Goal: Task Accomplishment & Management: Use online tool/utility

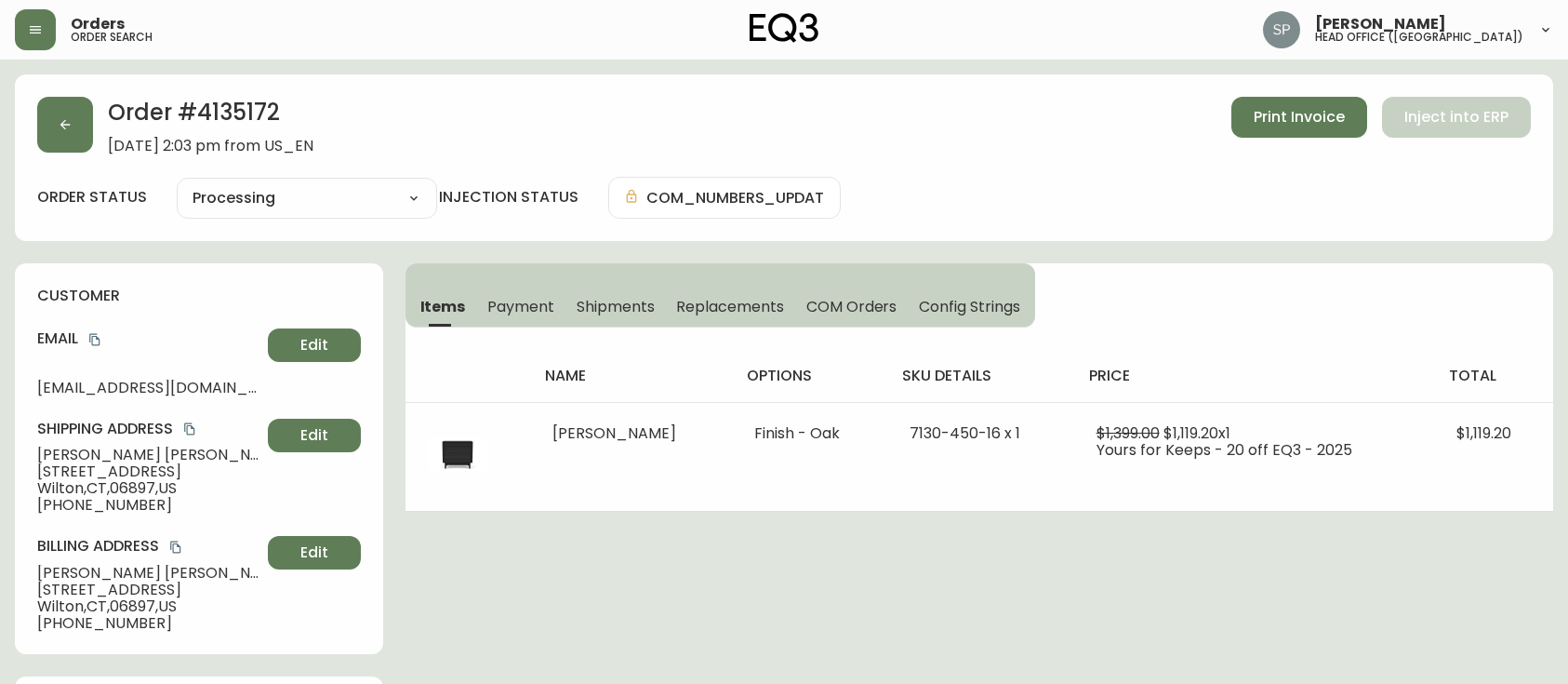
select select "PROCESSING"
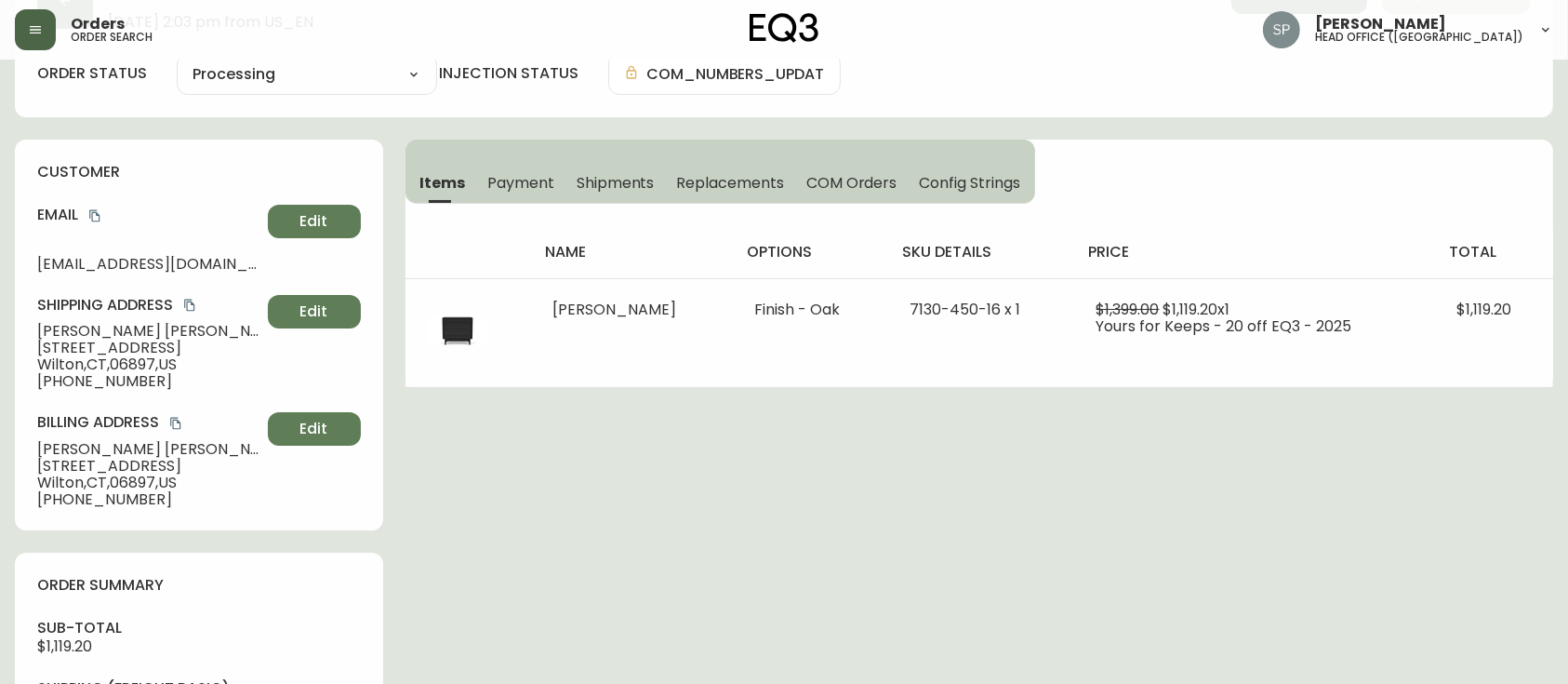
click at [41, 33] on icon "button" at bounding box center [35, 30] width 15 height 15
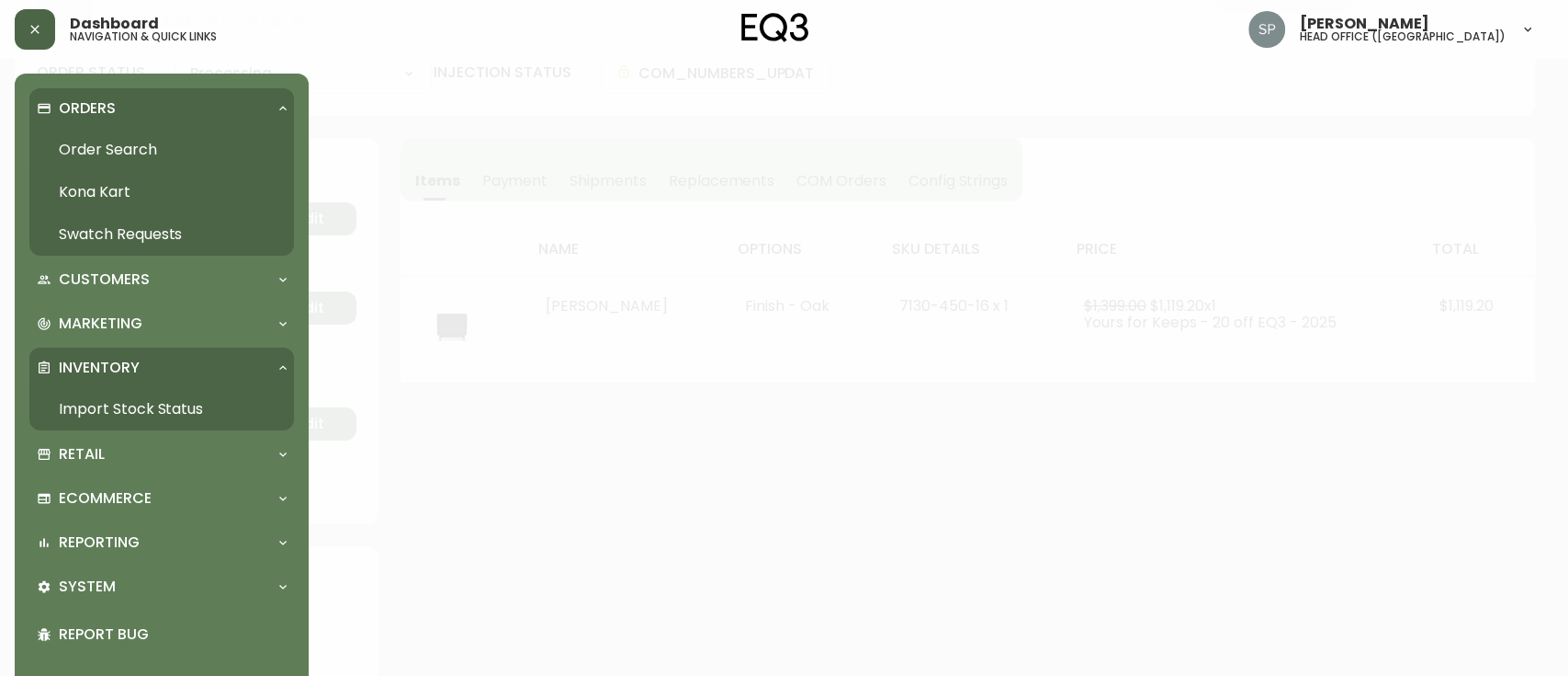
scroll to position [123, 0]
click at [134, 156] on link "Order Search" at bounding box center [161, 150] width 264 height 42
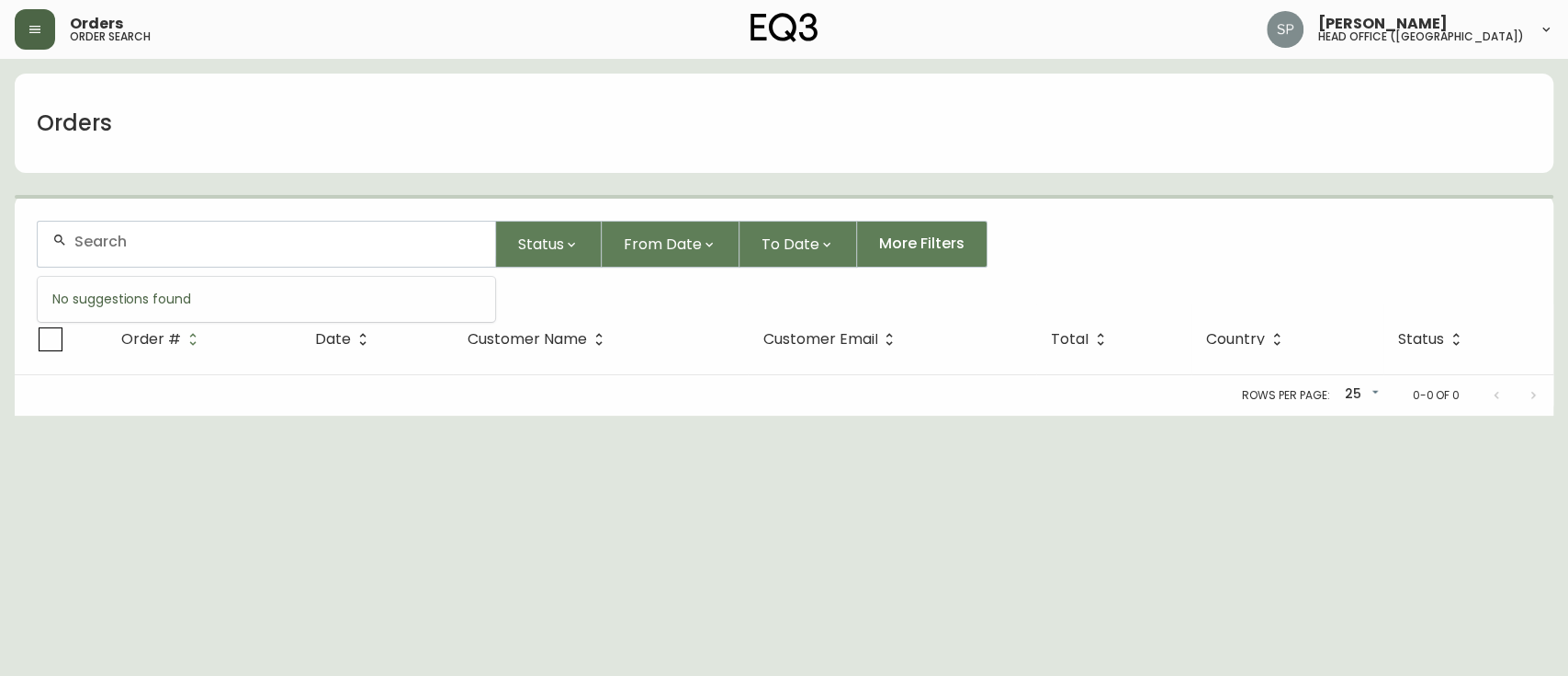
click at [192, 234] on input "text" at bounding box center [278, 241] width 406 height 18
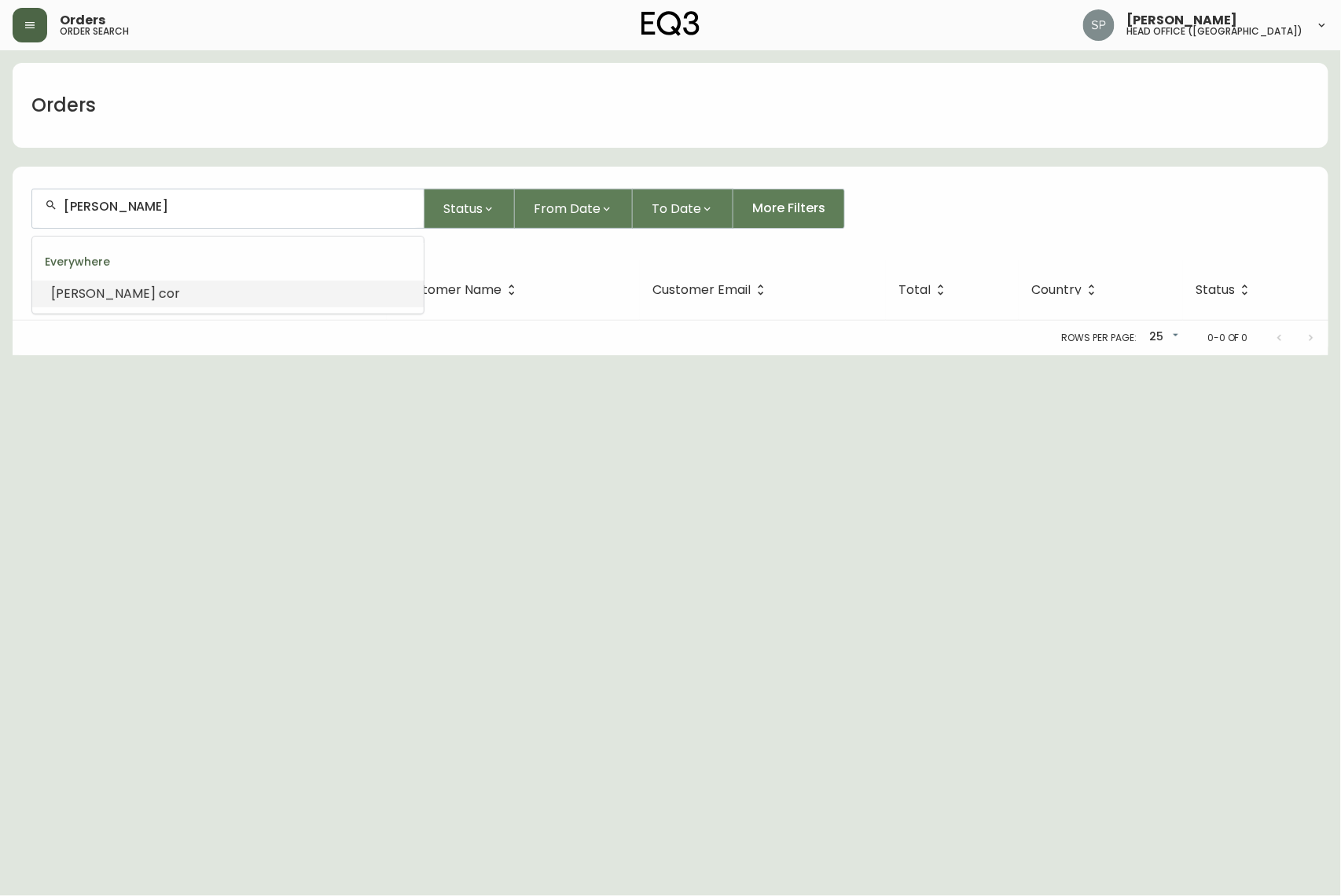
click at [102, 293] on li "[PERSON_NAME]" at bounding box center [228, 293] width 392 height 26
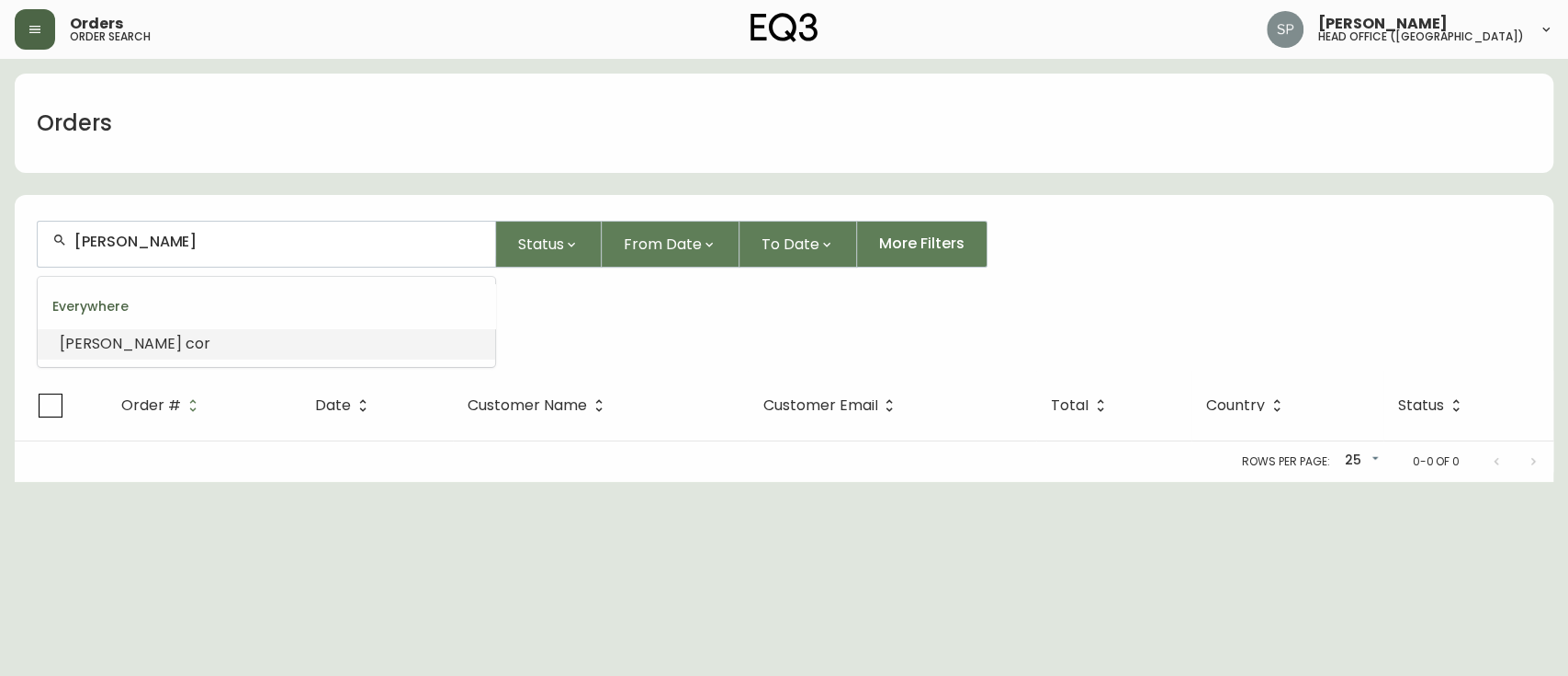
drag, startPoint x: 145, startPoint y: 247, endPoint x: 5, endPoint y: 244, distance: 140.0
click at [5, 244] on main "Orders [PERSON_NAME] cor Status From Date To Date More Filters Everywhere [PERS…" at bounding box center [784, 270] width 1568 height 423
paste input "[PERSON_NAME]"
type input "[PERSON_NAME]"
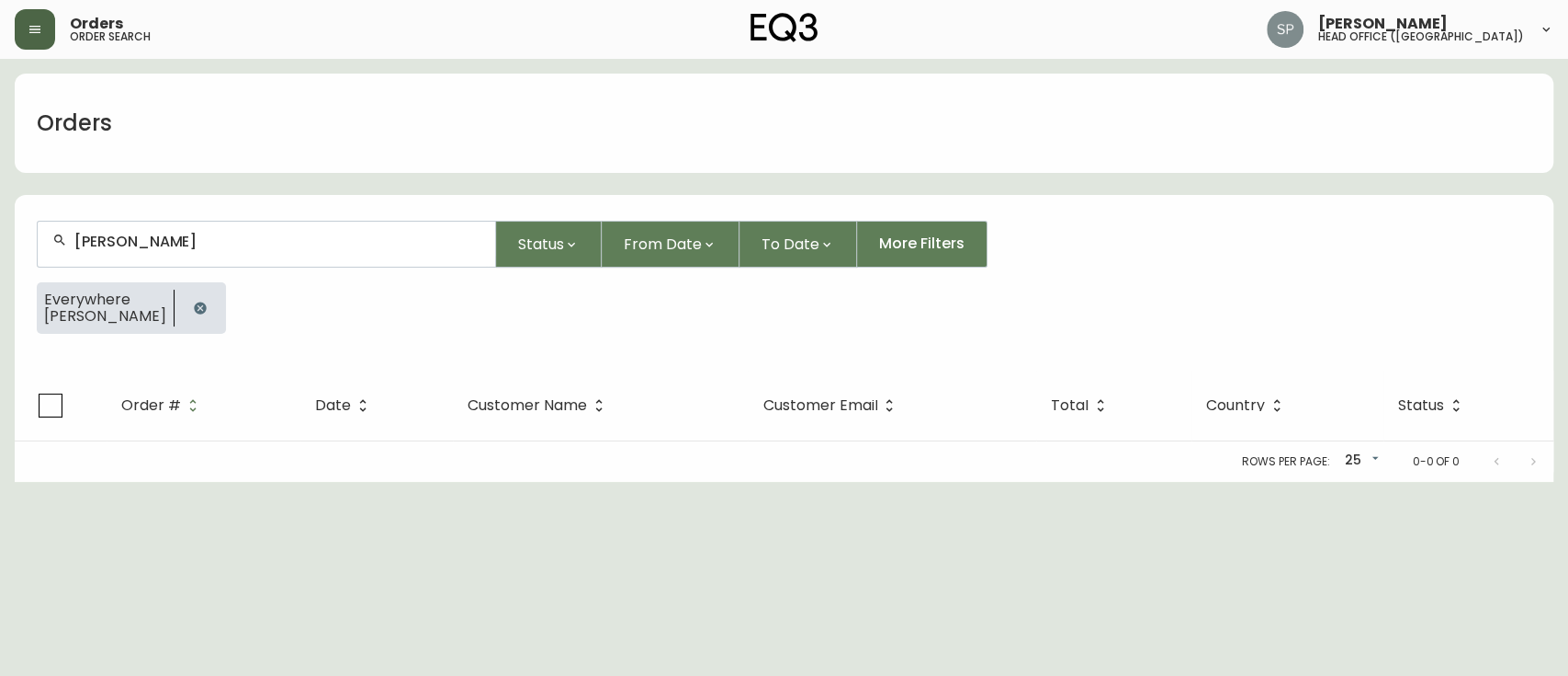
type input "[PERSON_NAME]"
